Goal: Task Accomplishment & Management: Manage account settings

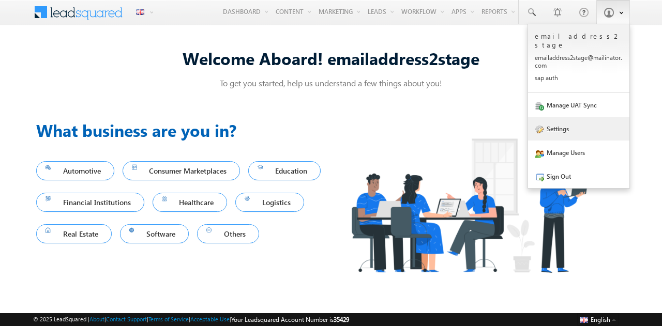
click at [558, 117] on link "Settings" at bounding box center [578, 129] width 101 height 24
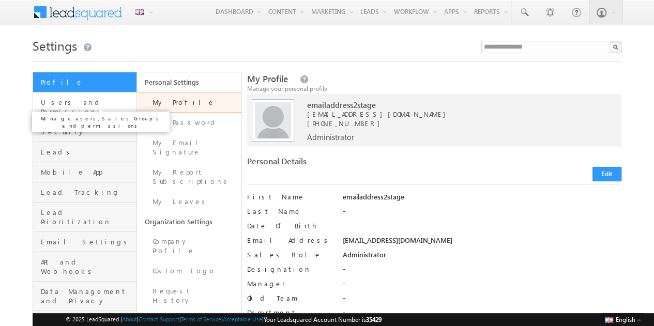
click at [115, 104] on span "Users and Permissions" at bounding box center [87, 107] width 93 height 19
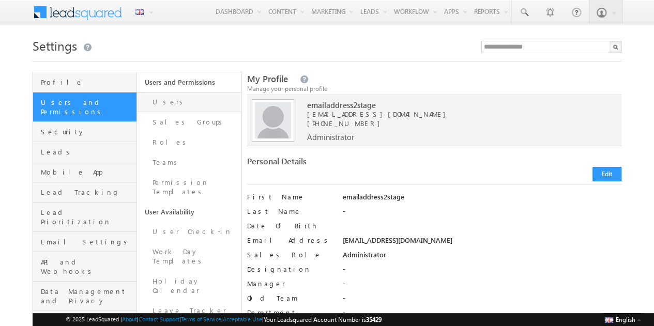
click at [200, 99] on link "Users" at bounding box center [189, 102] width 104 height 20
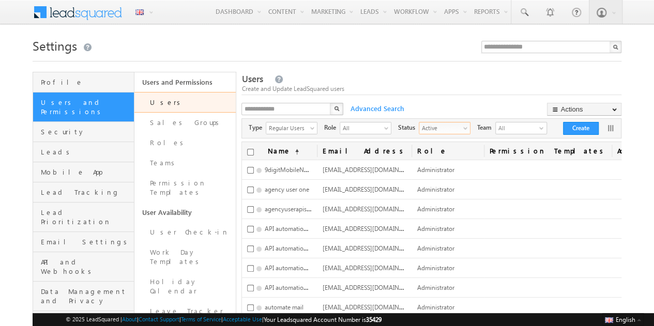
click at [443, 127] on span "Active" at bounding box center [440, 128] width 42 height 10
click at [444, 159] on li "Inactive" at bounding box center [450, 160] width 51 height 10
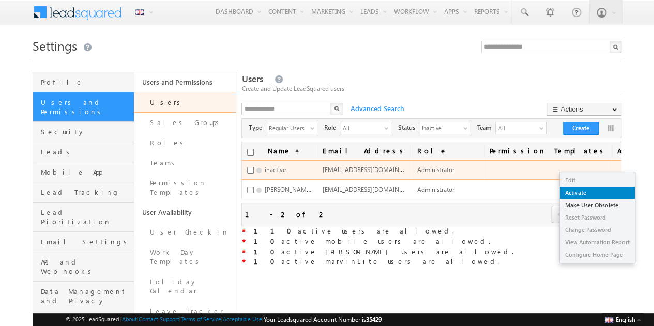
click at [599, 195] on link "Activate" at bounding box center [597, 193] width 75 height 12
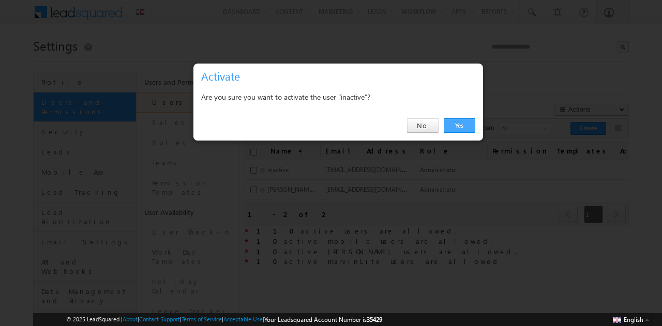
click at [465, 129] on link "Yes" at bounding box center [460, 125] width 32 height 14
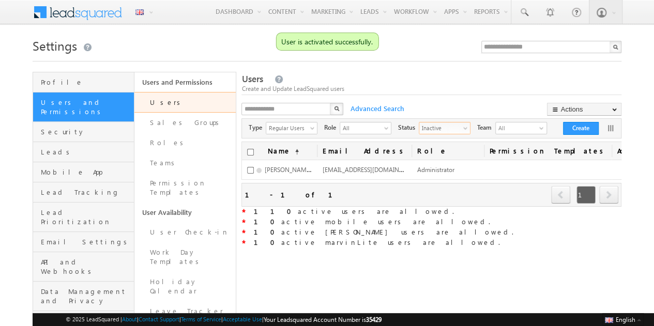
click at [457, 124] on span "Inactive" at bounding box center [440, 128] width 42 height 10
click at [448, 147] on li "Active" at bounding box center [450, 150] width 51 height 10
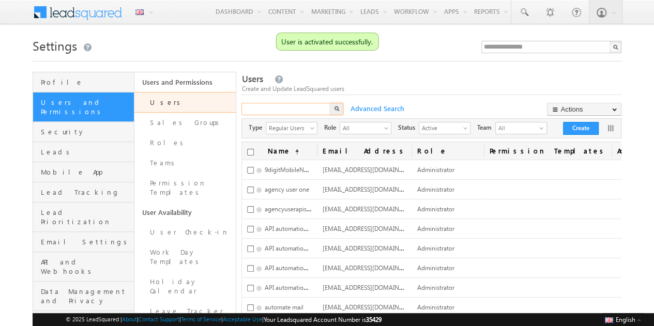
click at [310, 112] on input "text" at bounding box center [287, 109] width 90 height 12
type input "********"
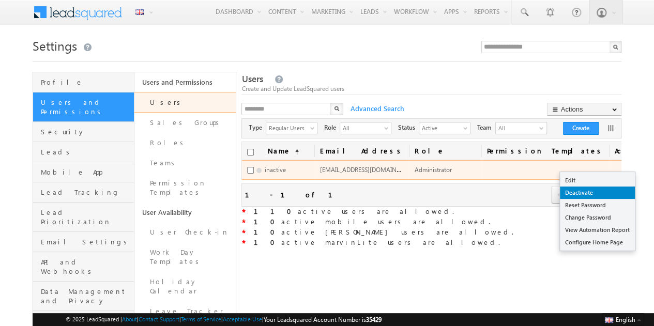
click at [597, 191] on link "Deactivate" at bounding box center [597, 193] width 75 height 12
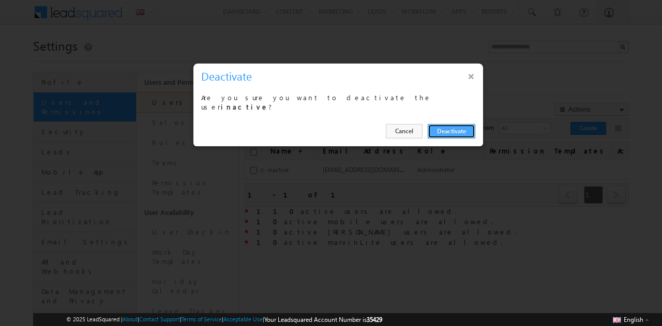
click at [457, 133] on button "Deactivate" at bounding box center [452, 131] width 48 height 14
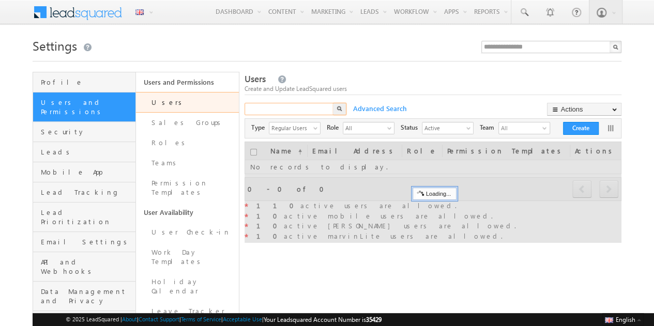
click at [332, 110] on div "X" at bounding box center [296, 110] width 103 height 15
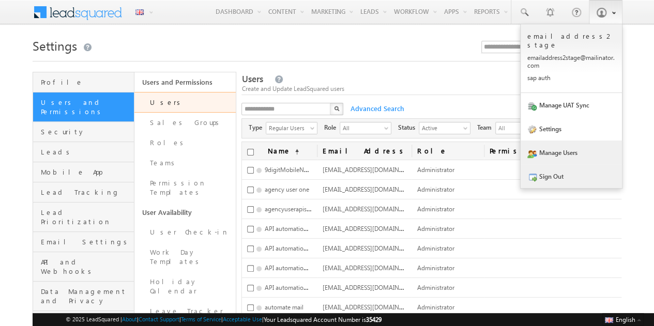
click at [546, 164] on link "Sign Out" at bounding box center [571, 176] width 101 height 24
